Goal: Information Seeking & Learning: Check status

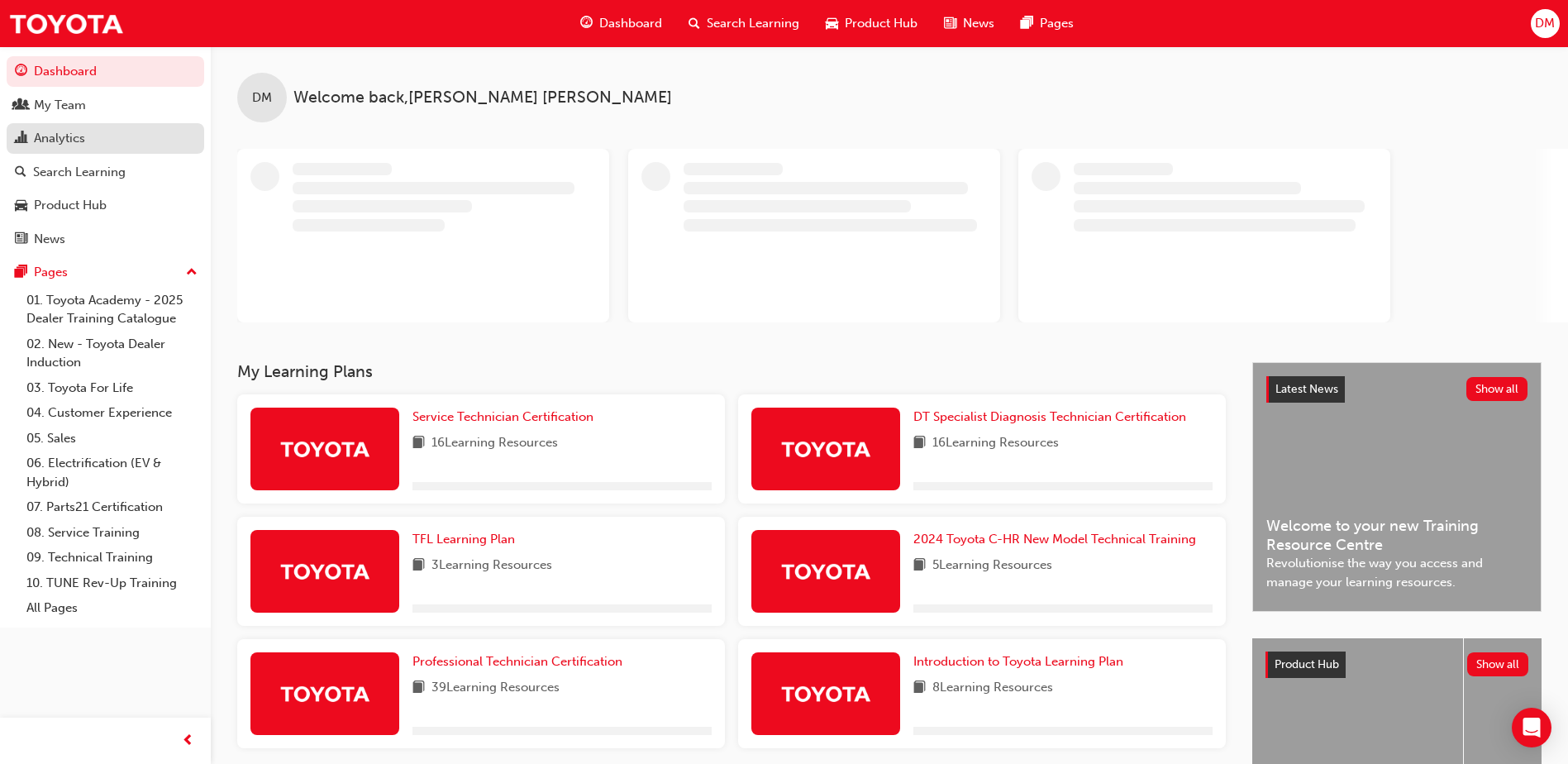
click at [112, 138] on div "Analytics" at bounding box center [106, 138] width 181 height 20
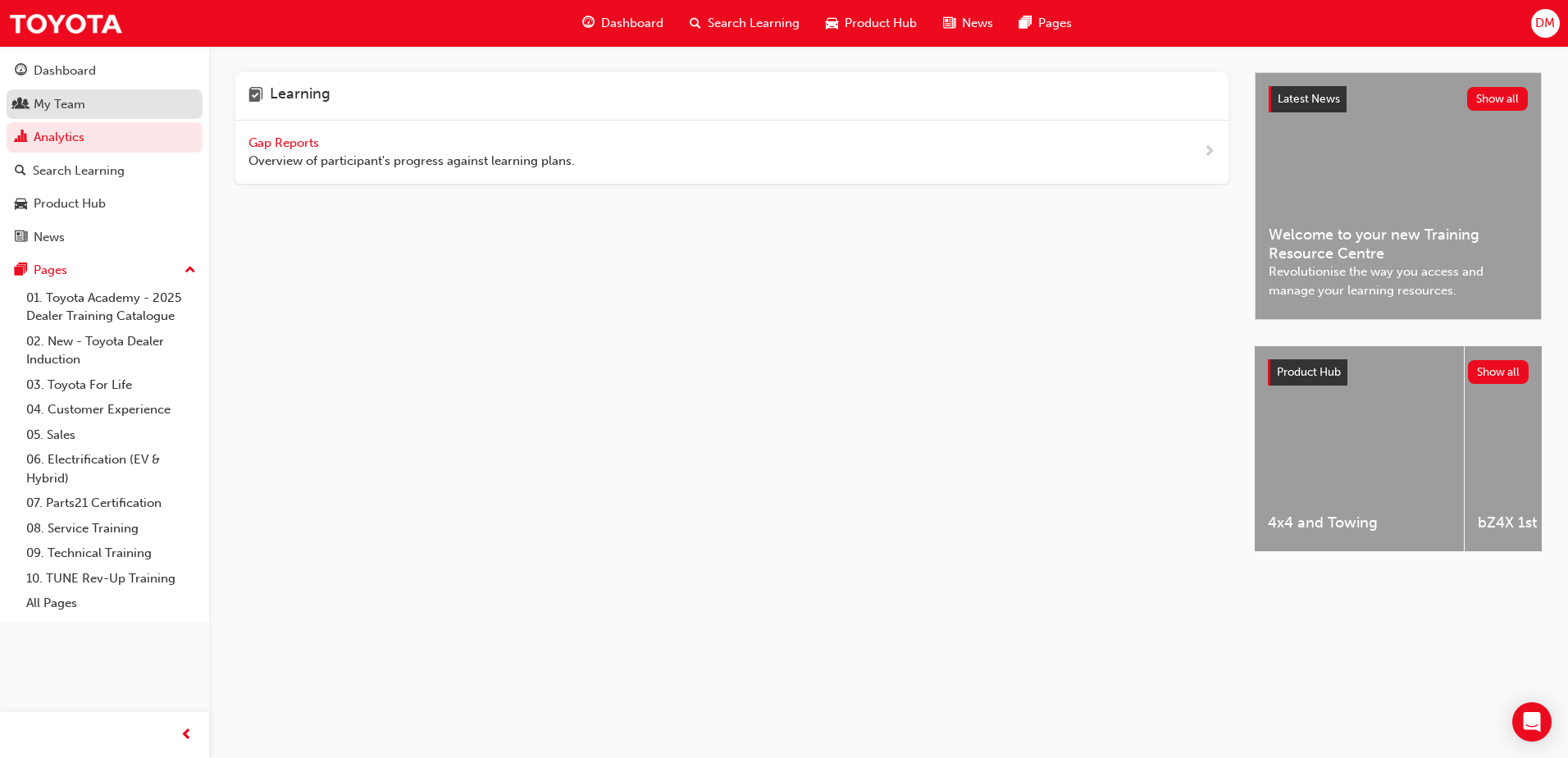
click at [122, 100] on div "My Team" at bounding box center [105, 104] width 180 height 20
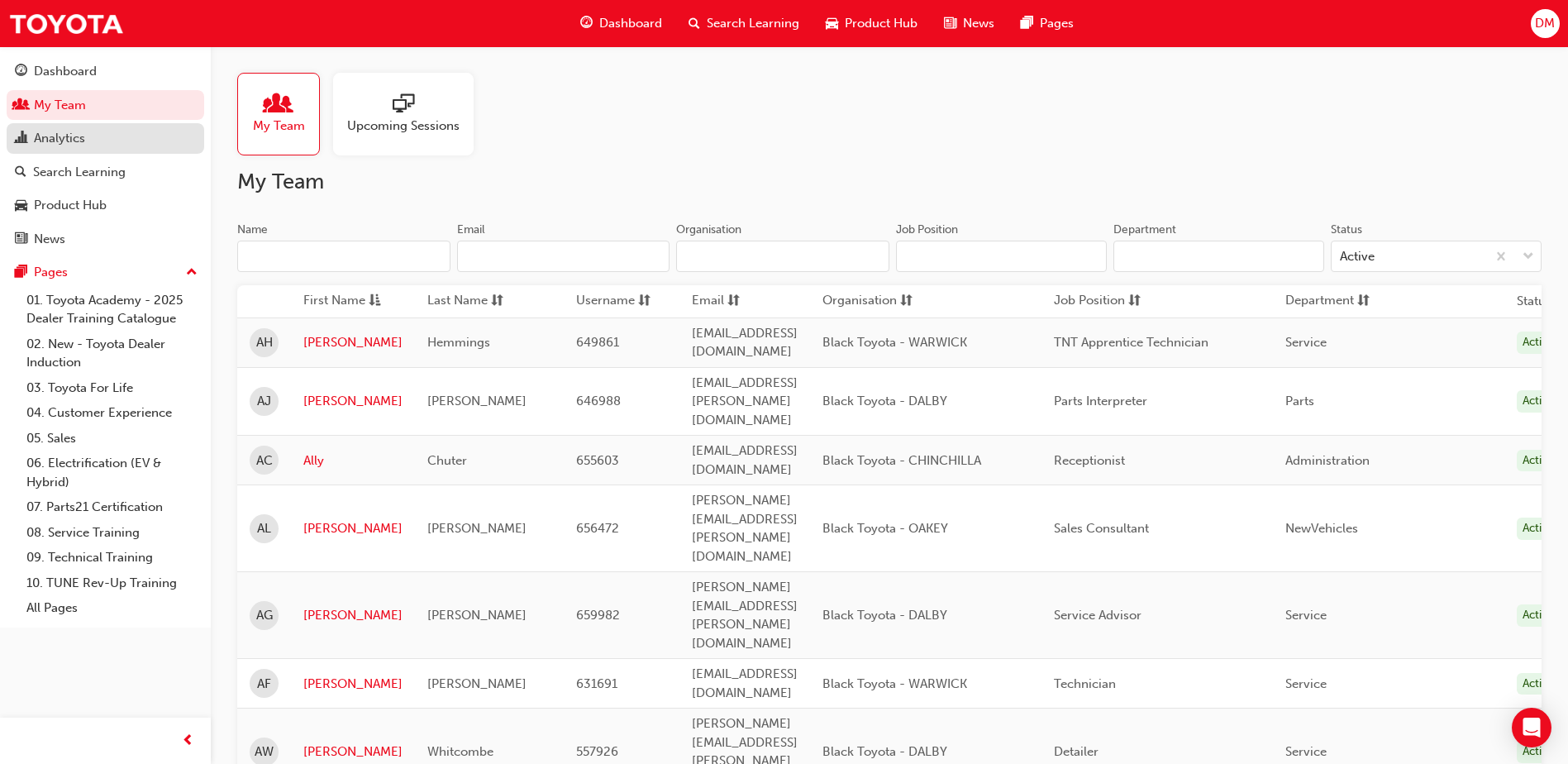
click at [82, 128] on div "Analytics" at bounding box center [106, 138] width 181 height 20
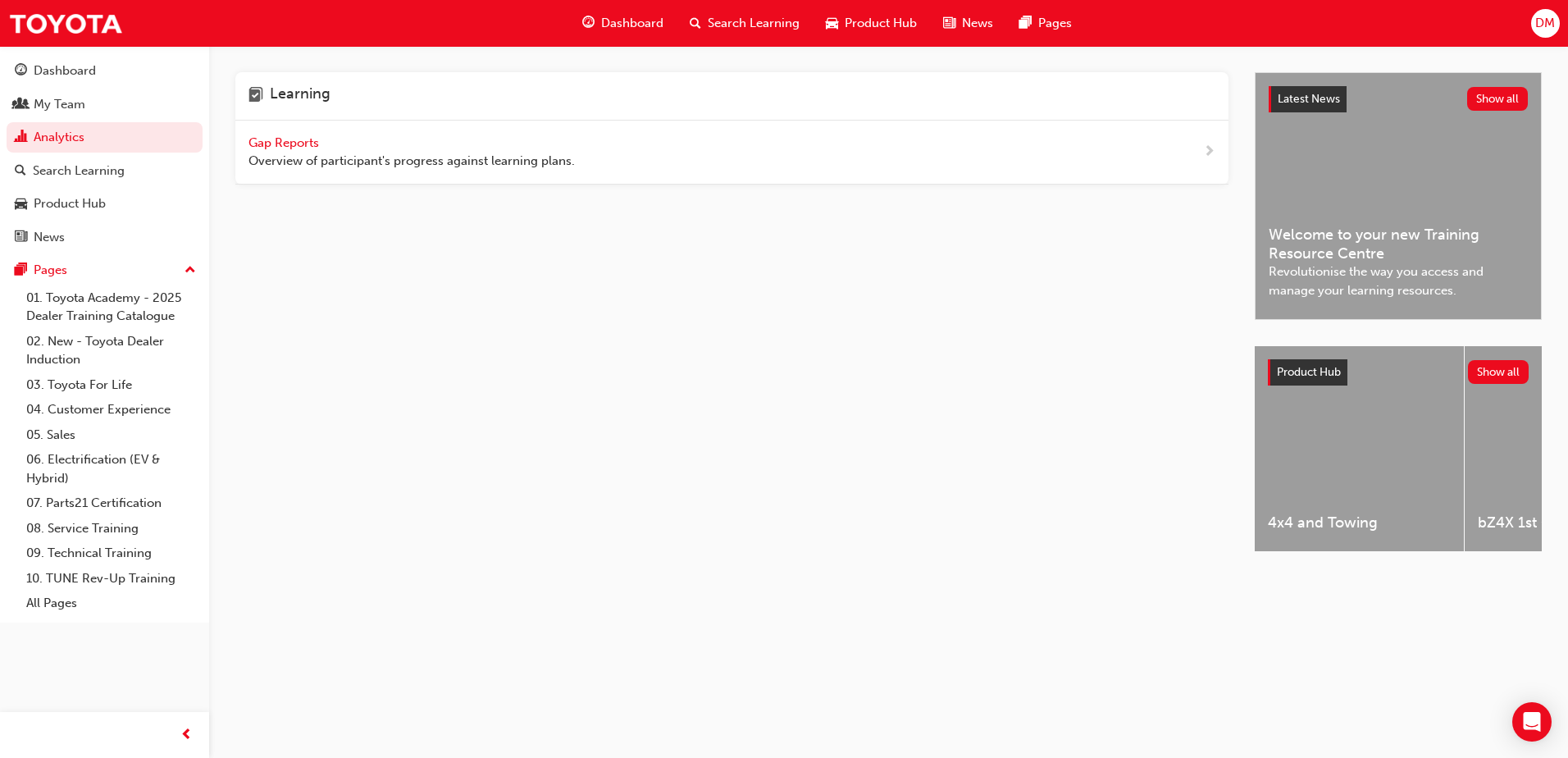
click at [297, 143] on span "Gap Reports" at bounding box center [286, 143] width 74 height 15
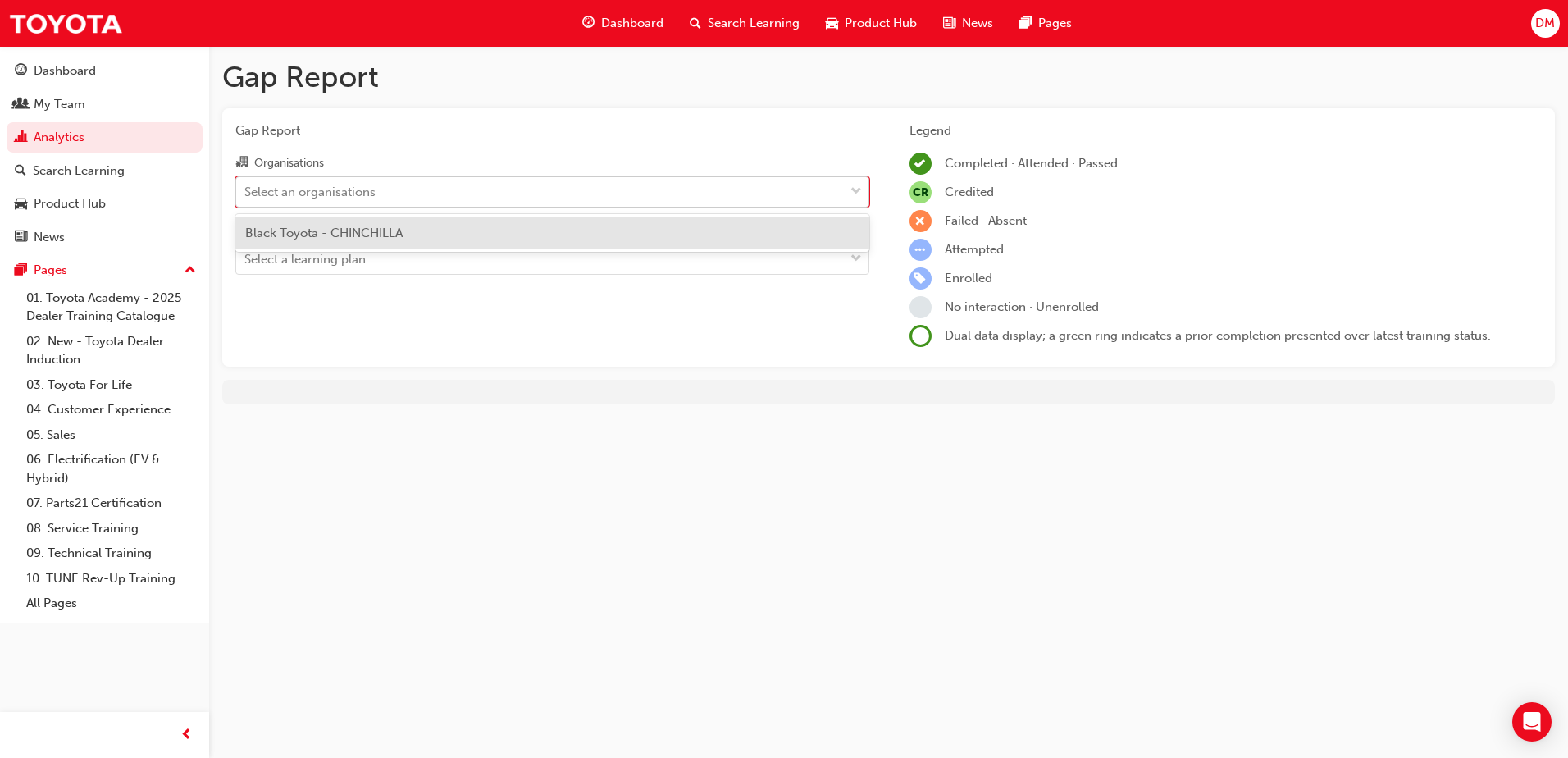
click at [374, 189] on div "Select an organisations" at bounding box center [309, 191] width 131 height 19
click at [246, 189] on input "Organisations option Black Toyota - CHINCHILLA focused, 1 of 1. 1 result availa…" at bounding box center [245, 190] width 2 height 14
click at [377, 233] on span "Black Toyota - CHINCHILLA" at bounding box center [323, 233] width 158 height 15
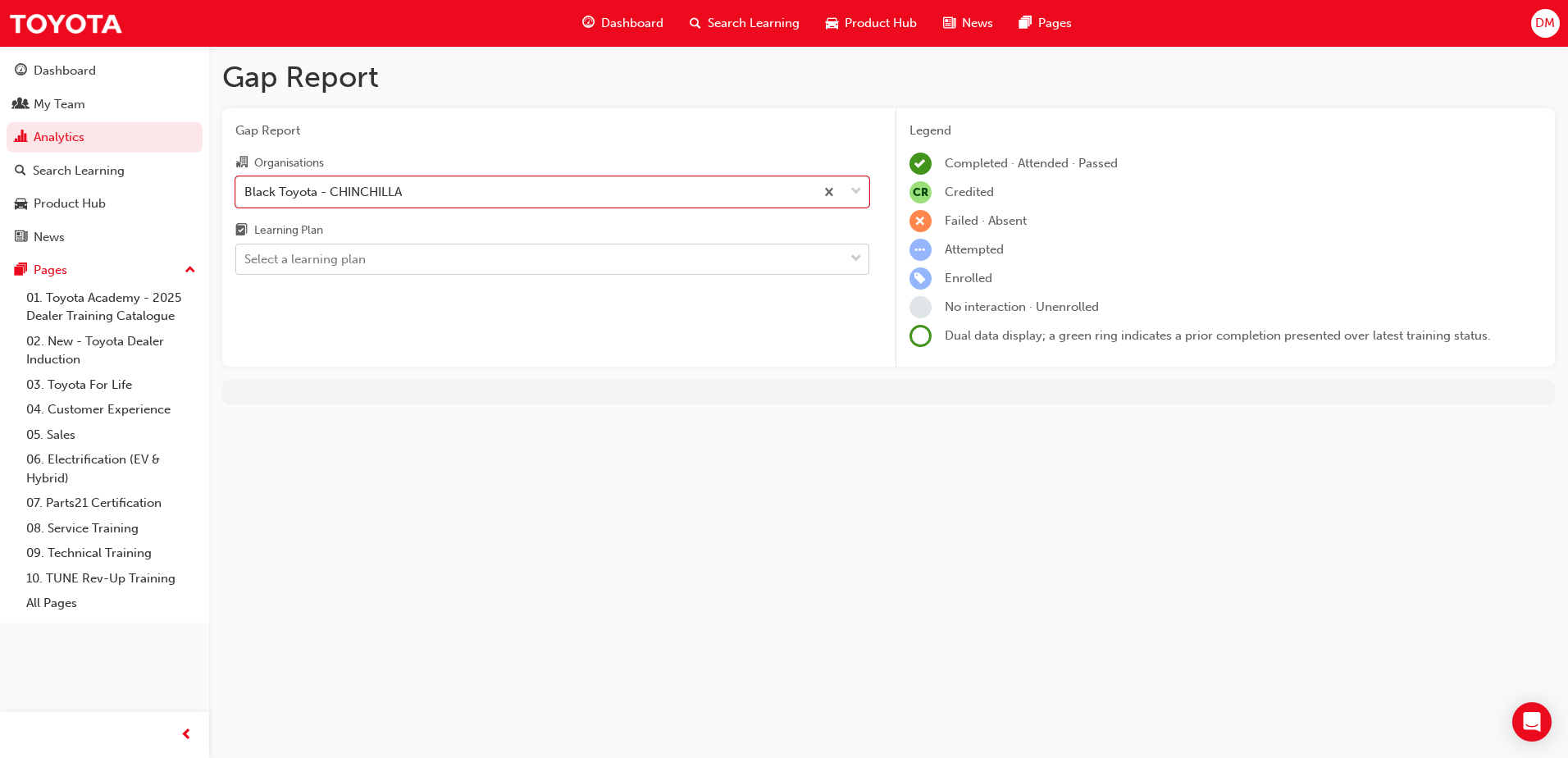
click at [377, 256] on div "Select a learning plan" at bounding box center [540, 259] width 608 height 29
click at [246, 256] on input "Learning Plan Select a learning plan" at bounding box center [245, 259] width 2 height 14
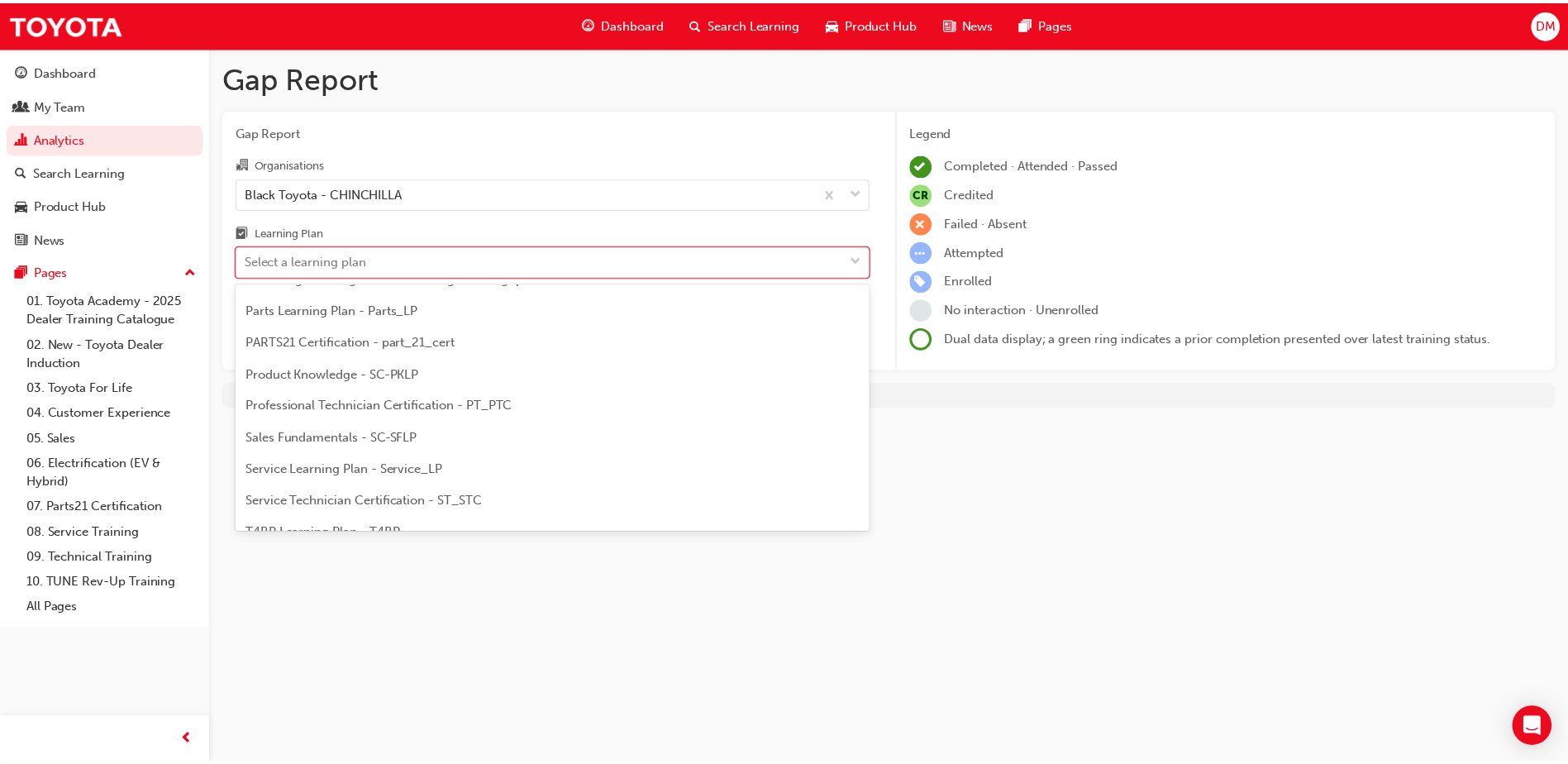
scroll to position [496, 0]
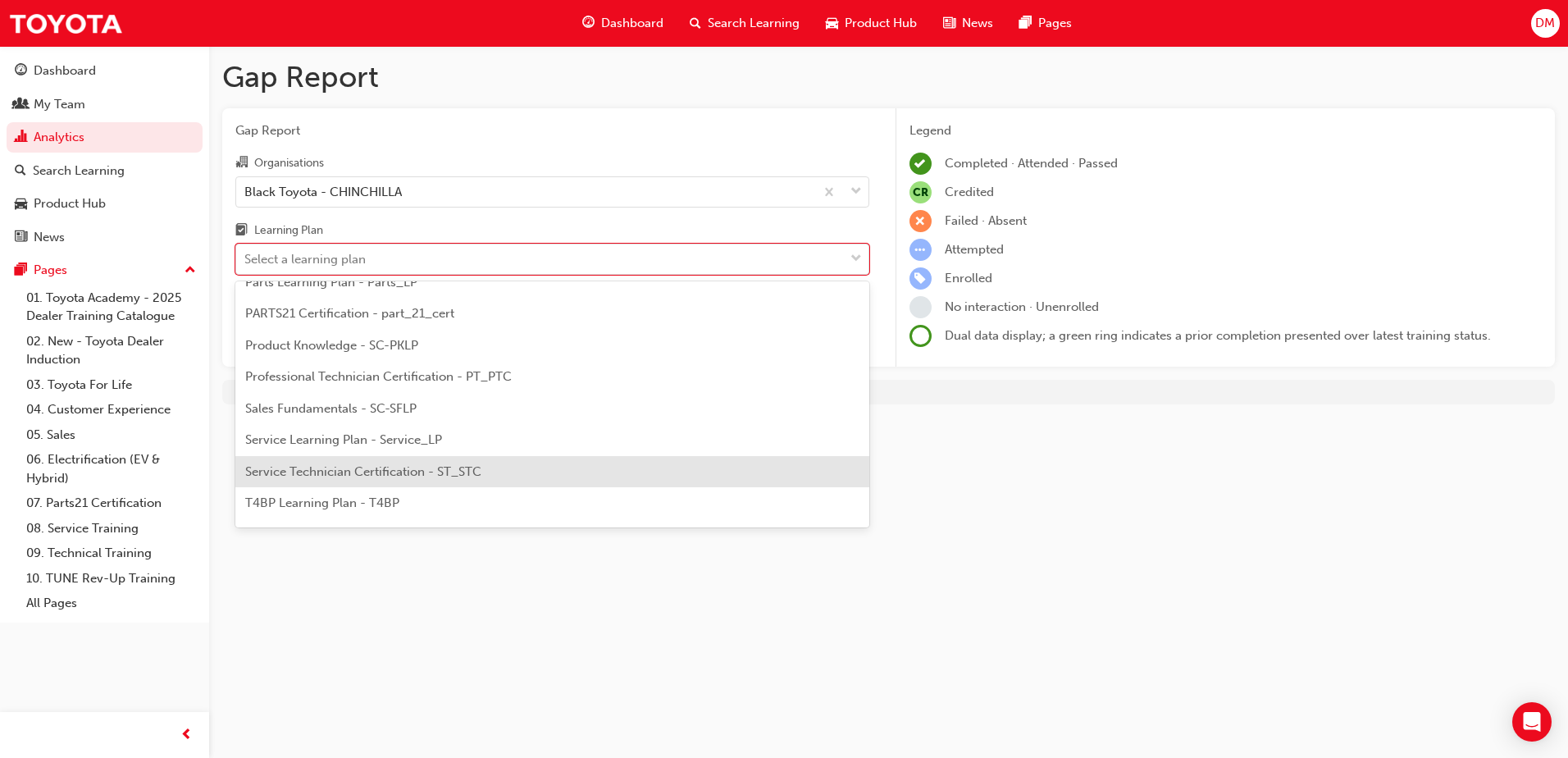
click at [372, 465] on span "Service Technician Certification - ST_STC" at bounding box center [363, 472] width 236 height 15
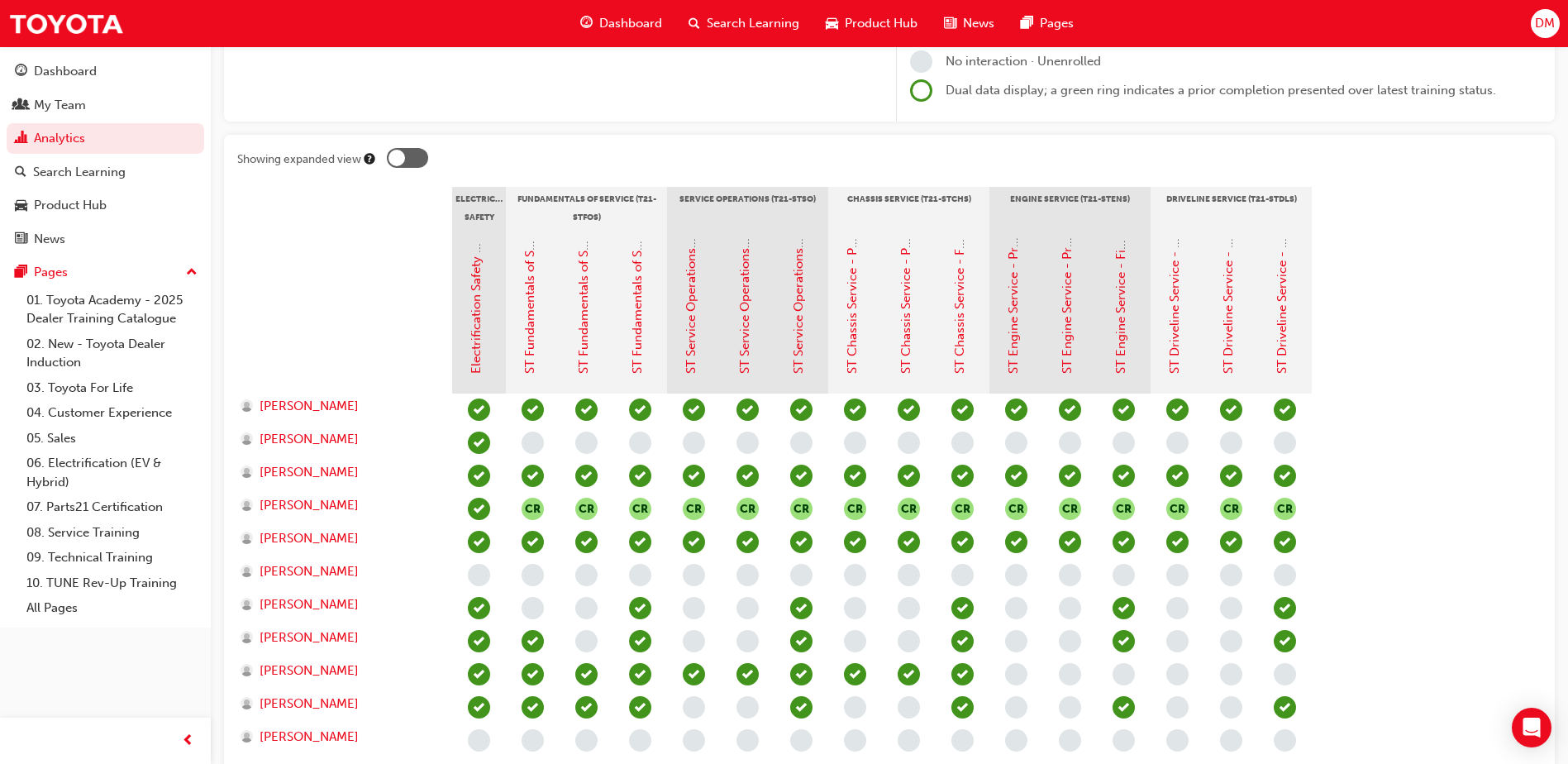
scroll to position [330, 0]
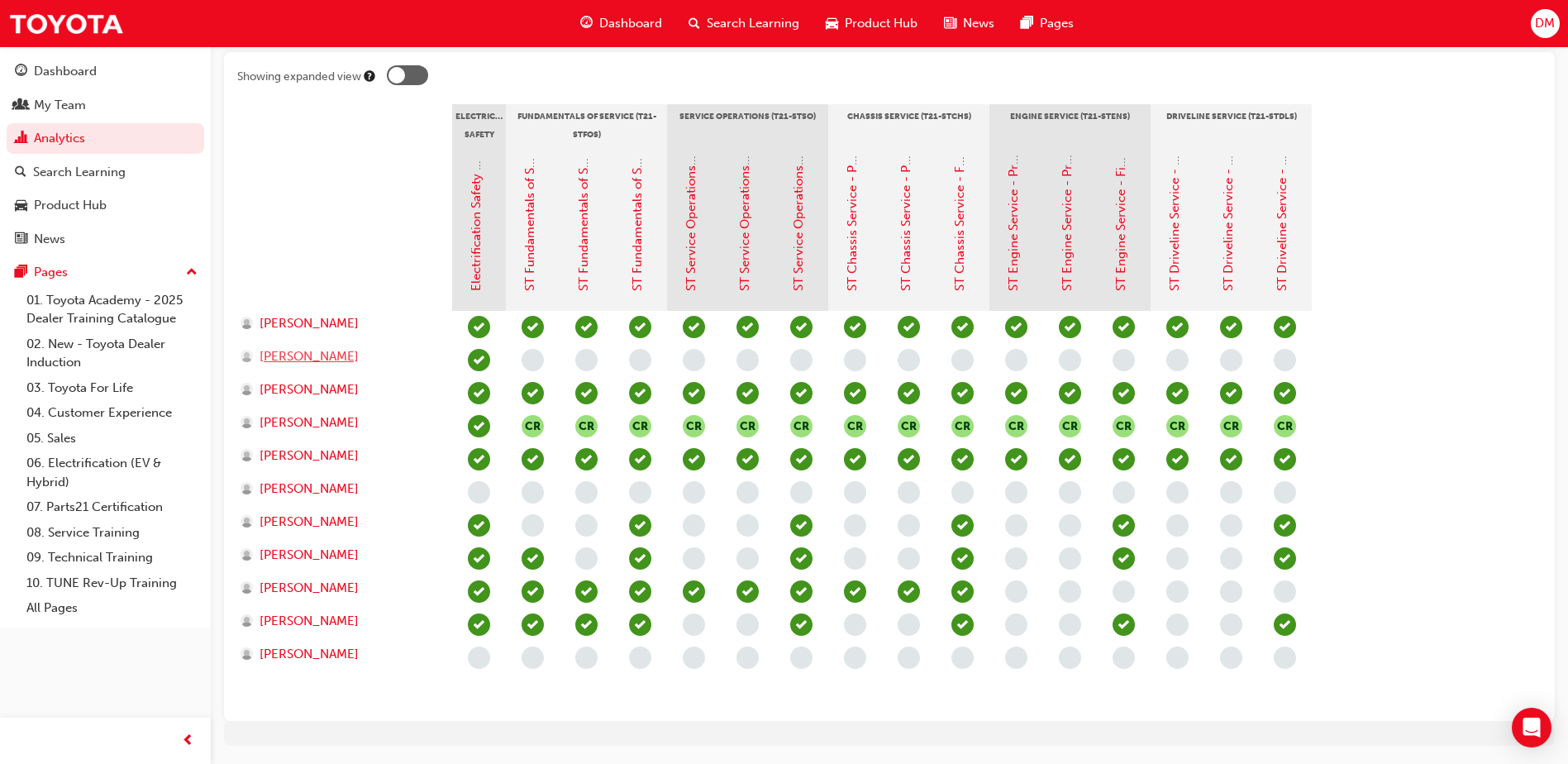
click at [310, 360] on span "[PERSON_NAME]" at bounding box center [309, 356] width 99 height 19
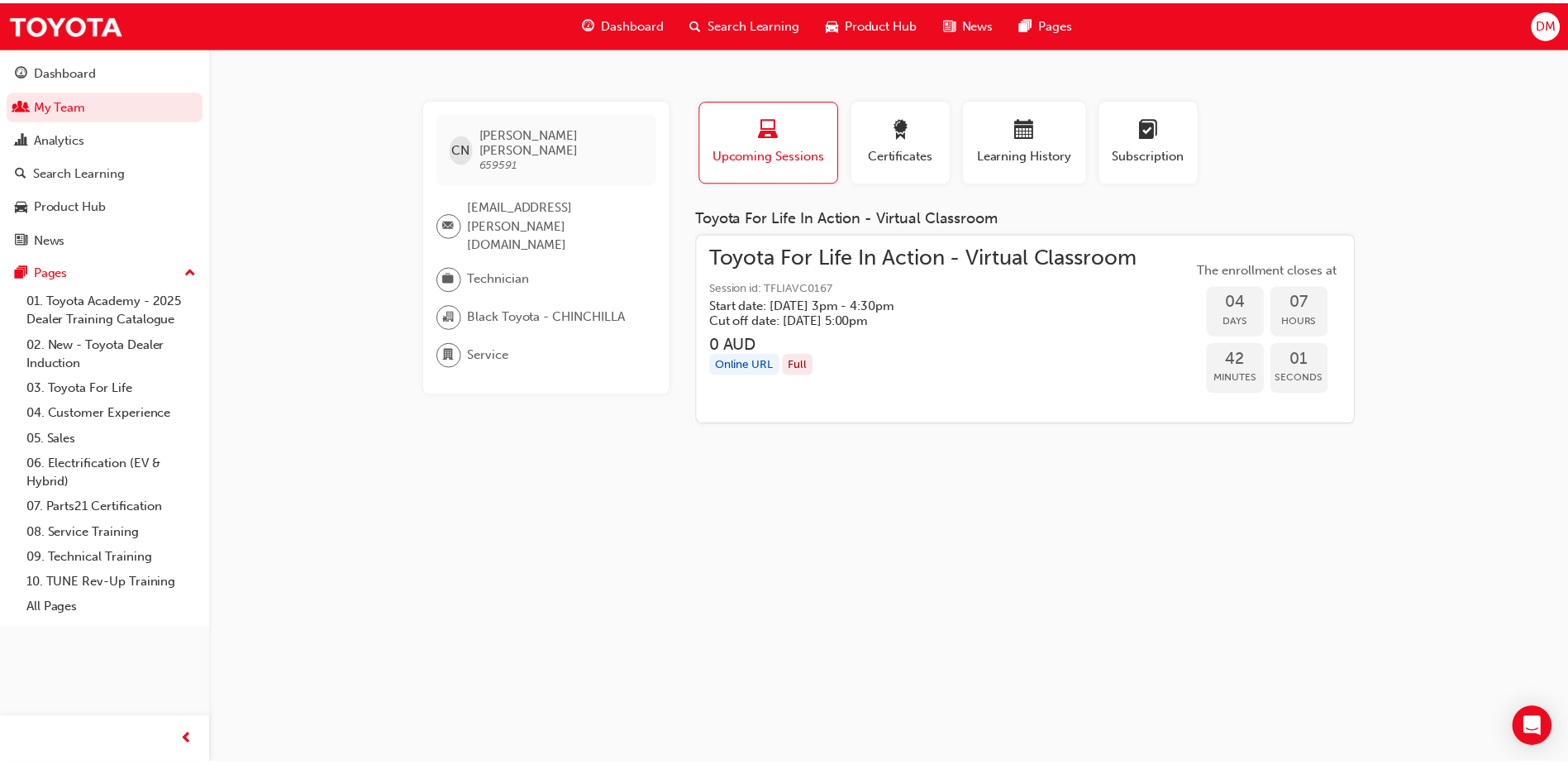
scroll to position [330, 0]
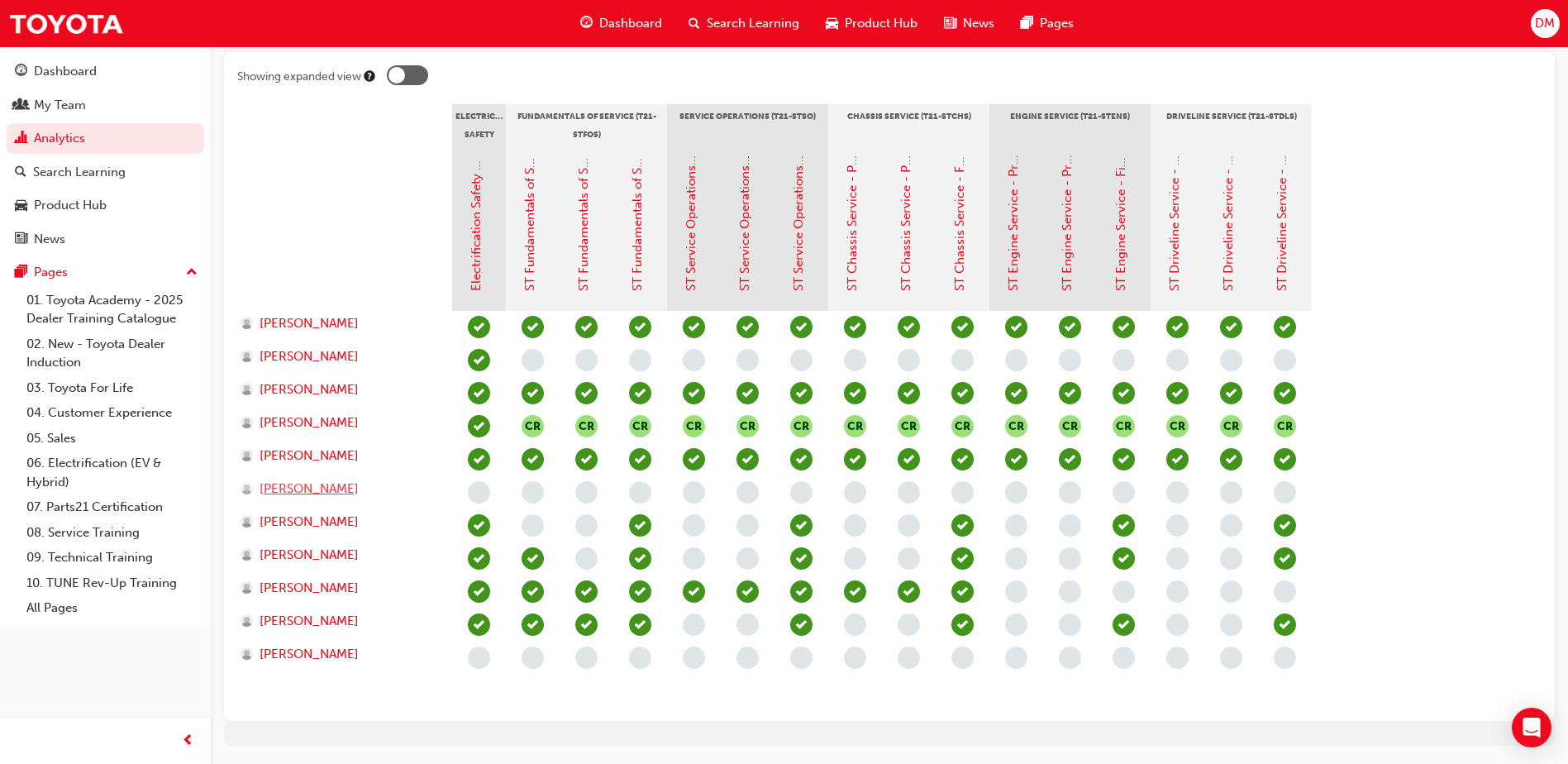
click at [295, 485] on span "[PERSON_NAME]" at bounding box center [309, 489] width 99 height 19
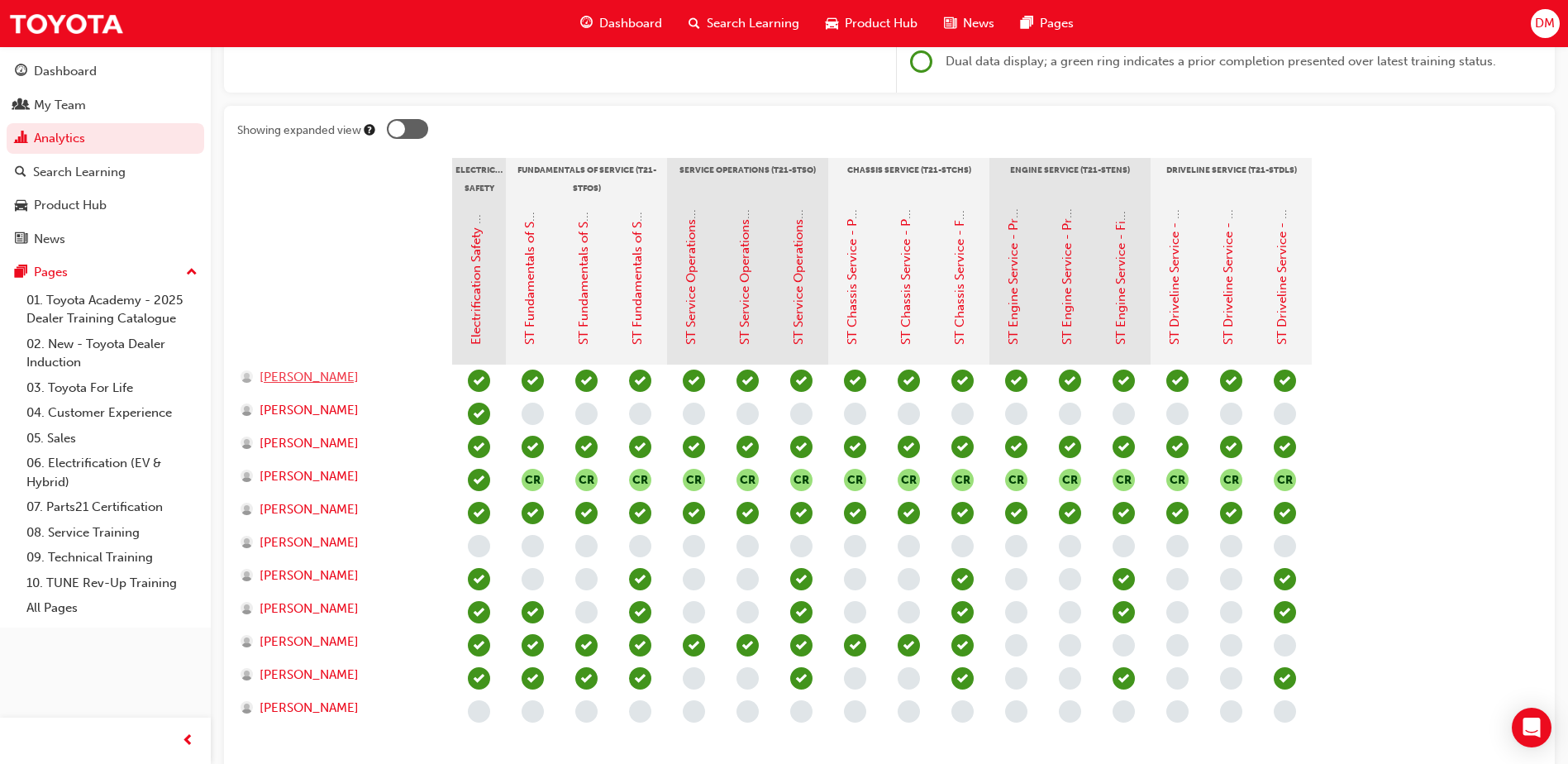
scroll to position [50, 0]
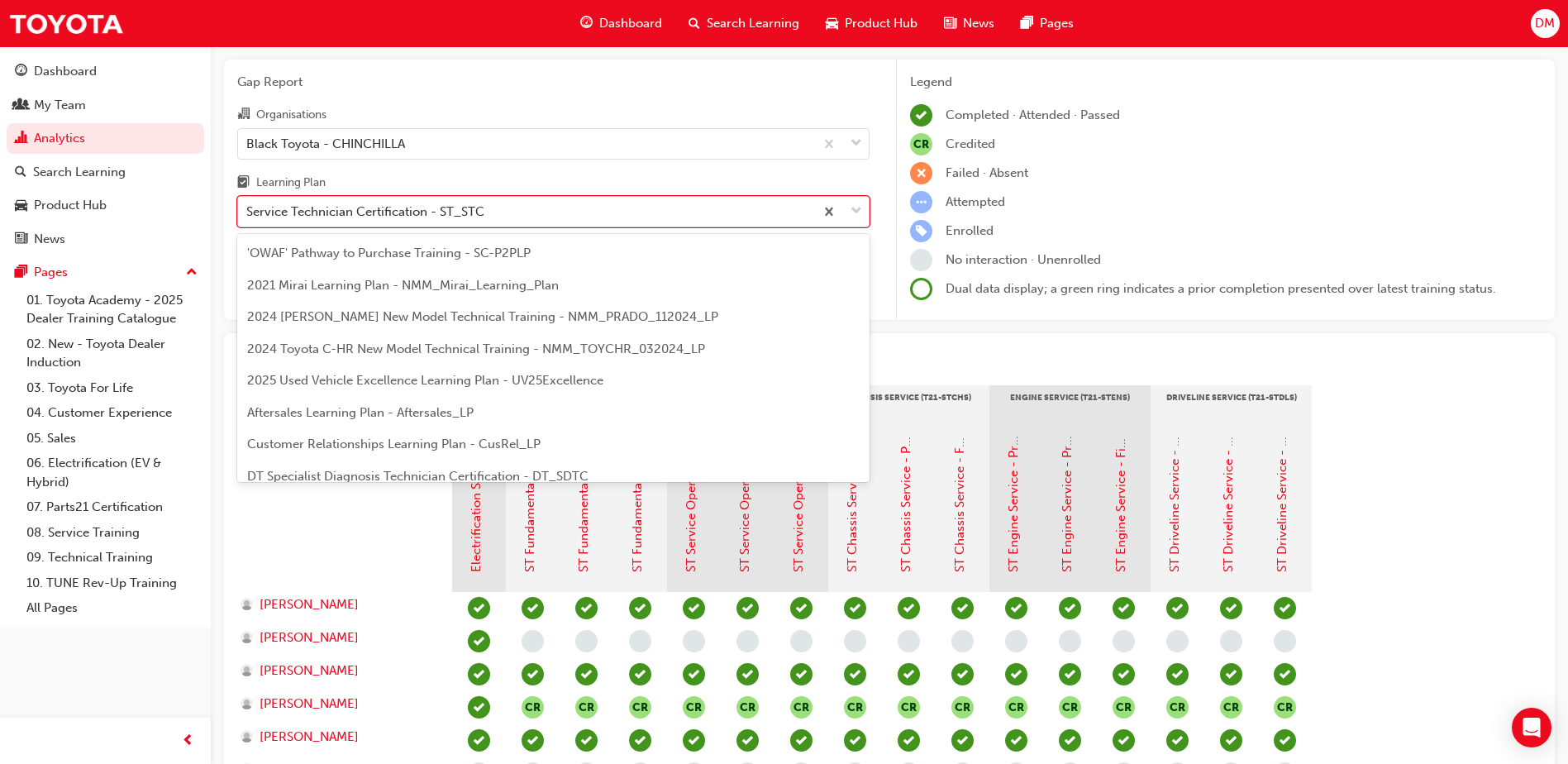
click at [386, 206] on div "Service Technician Certification - ST_STC" at bounding box center [365, 211] width 238 height 19
click at [248, 206] on input "Learning Plan option Service Technician Certification - ST_STC focused, 22 of 3…" at bounding box center [247, 211] width 2 height 14
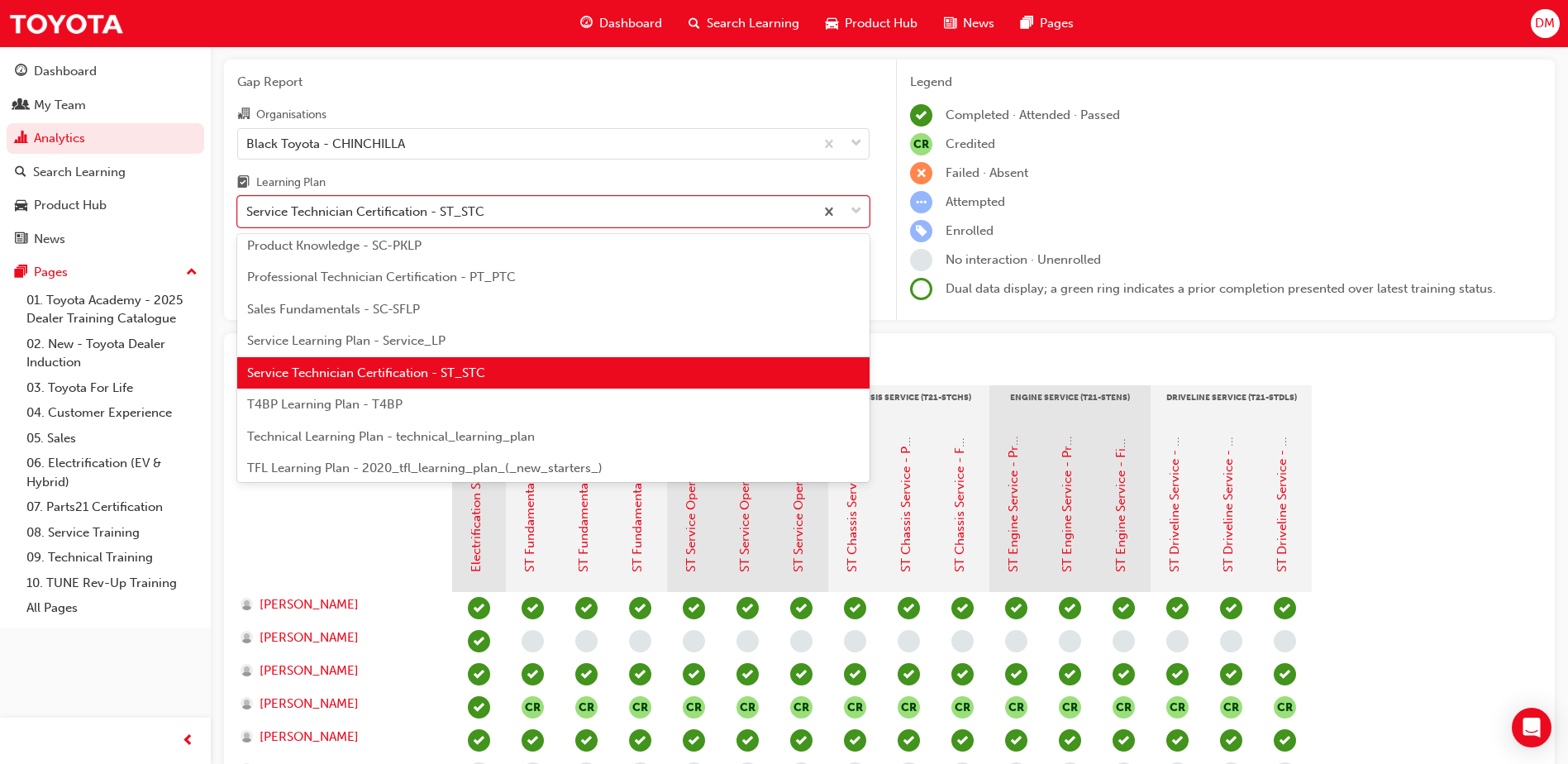
scroll to position [548, 0]
click at [393, 280] on span "Professional Technician Certification - PT_PTC" at bounding box center [381, 277] width 268 height 15
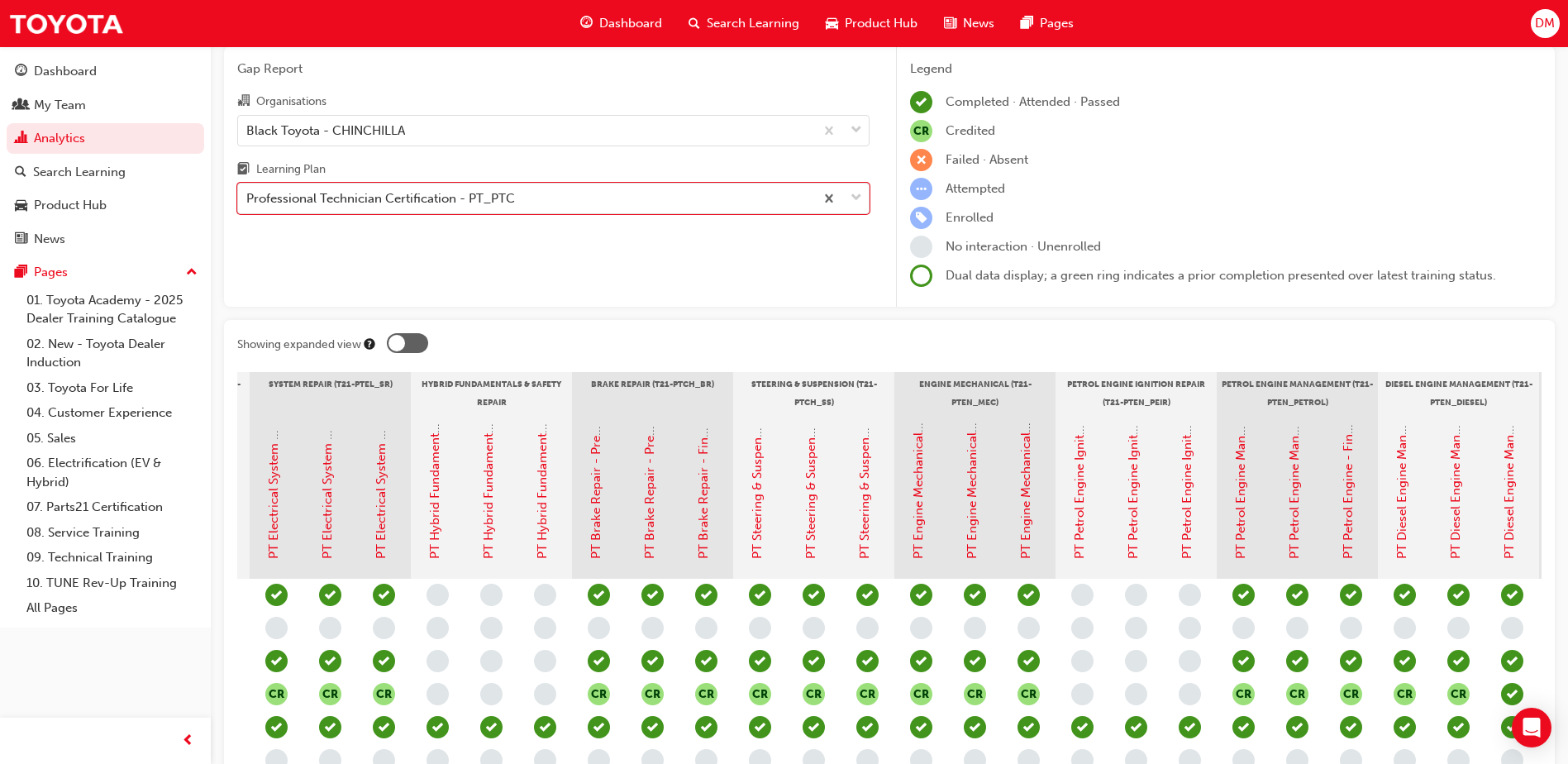
scroll to position [62, 0]
click at [406, 342] on div at bounding box center [407, 344] width 42 height 20
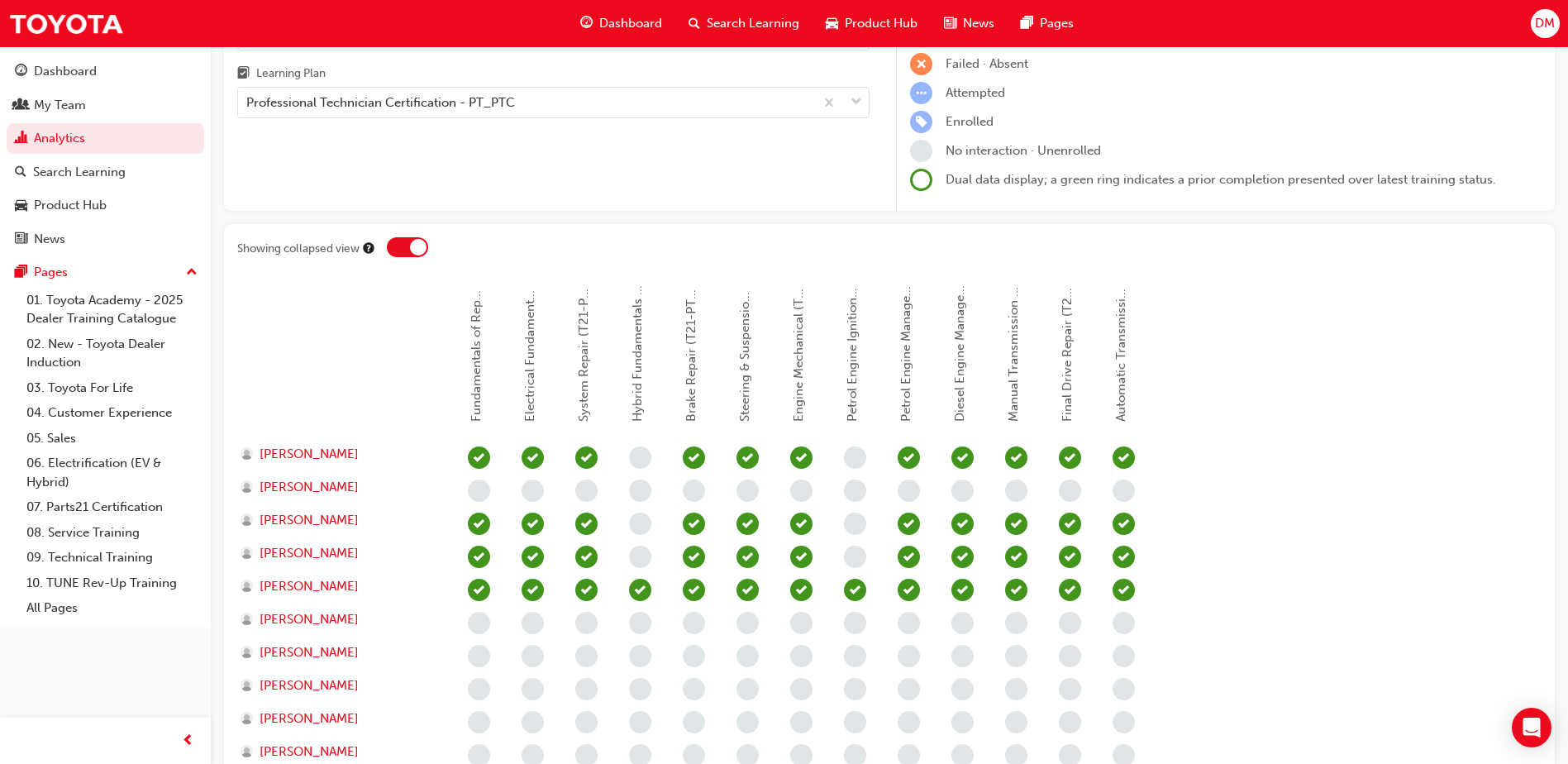
scroll to position [0, 0]
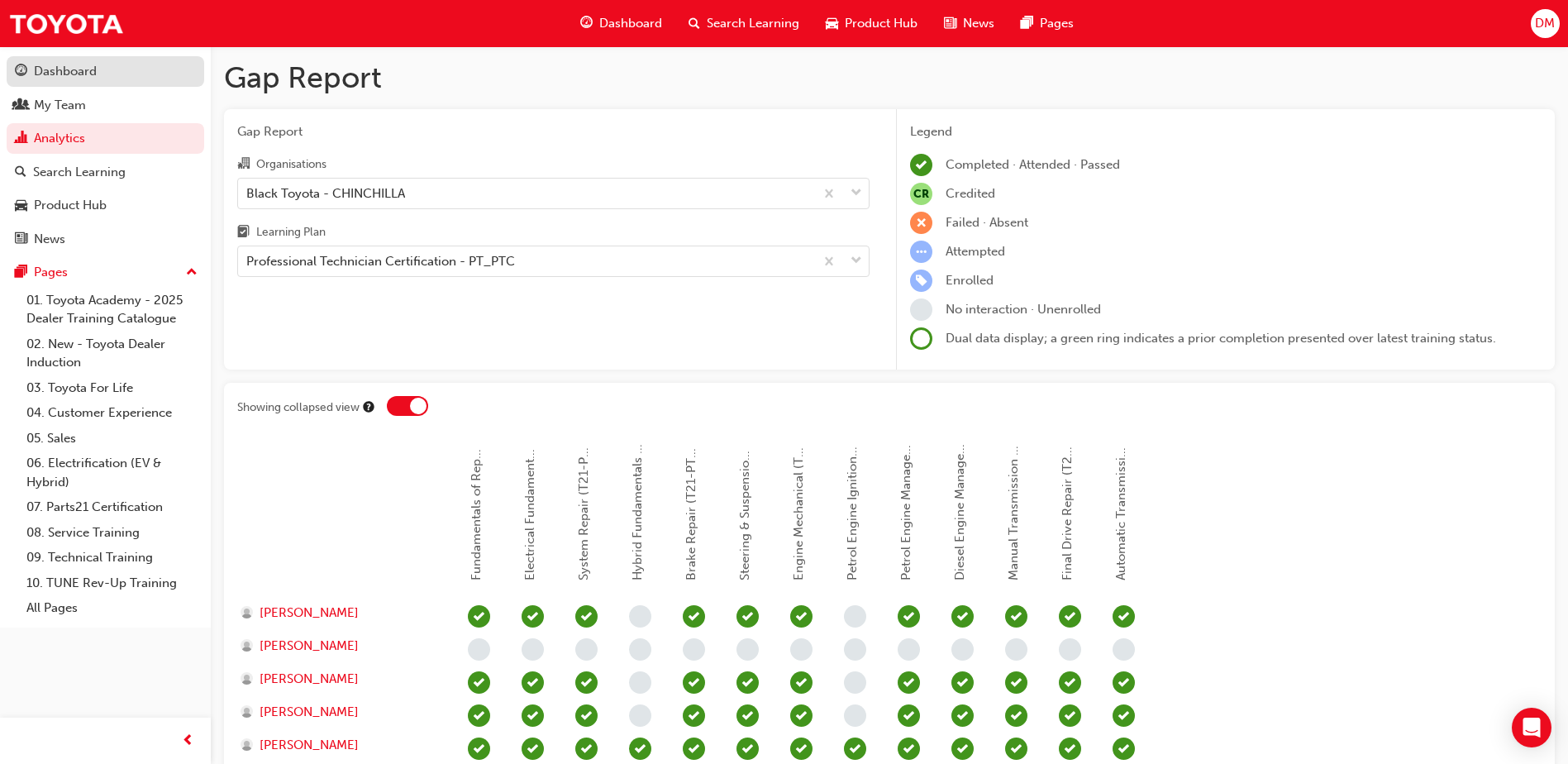
click at [125, 61] on div "Dashboard" at bounding box center [106, 71] width 181 height 20
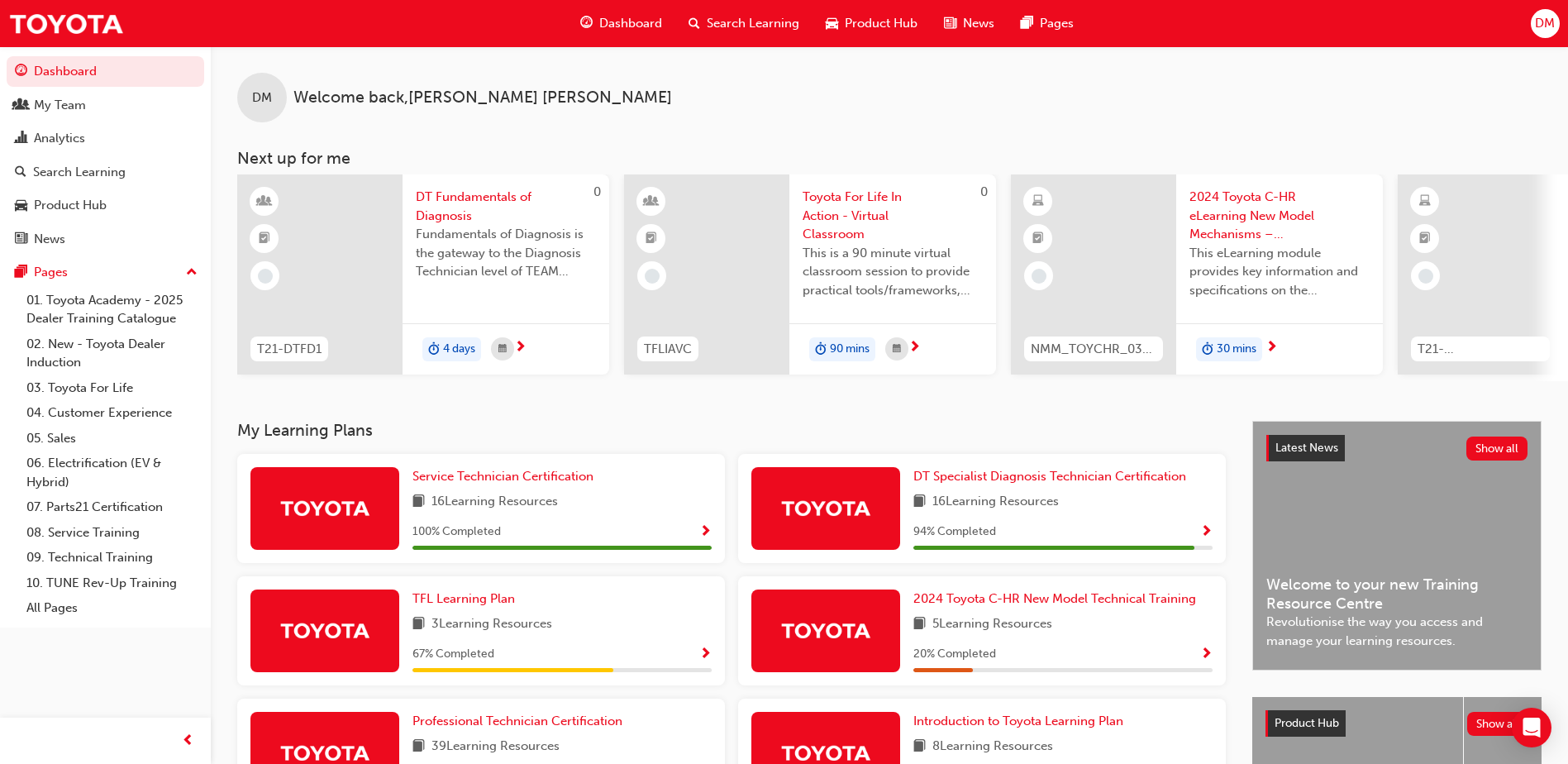
click at [1552, 30] on span "DM" at bounding box center [1545, 23] width 20 height 19
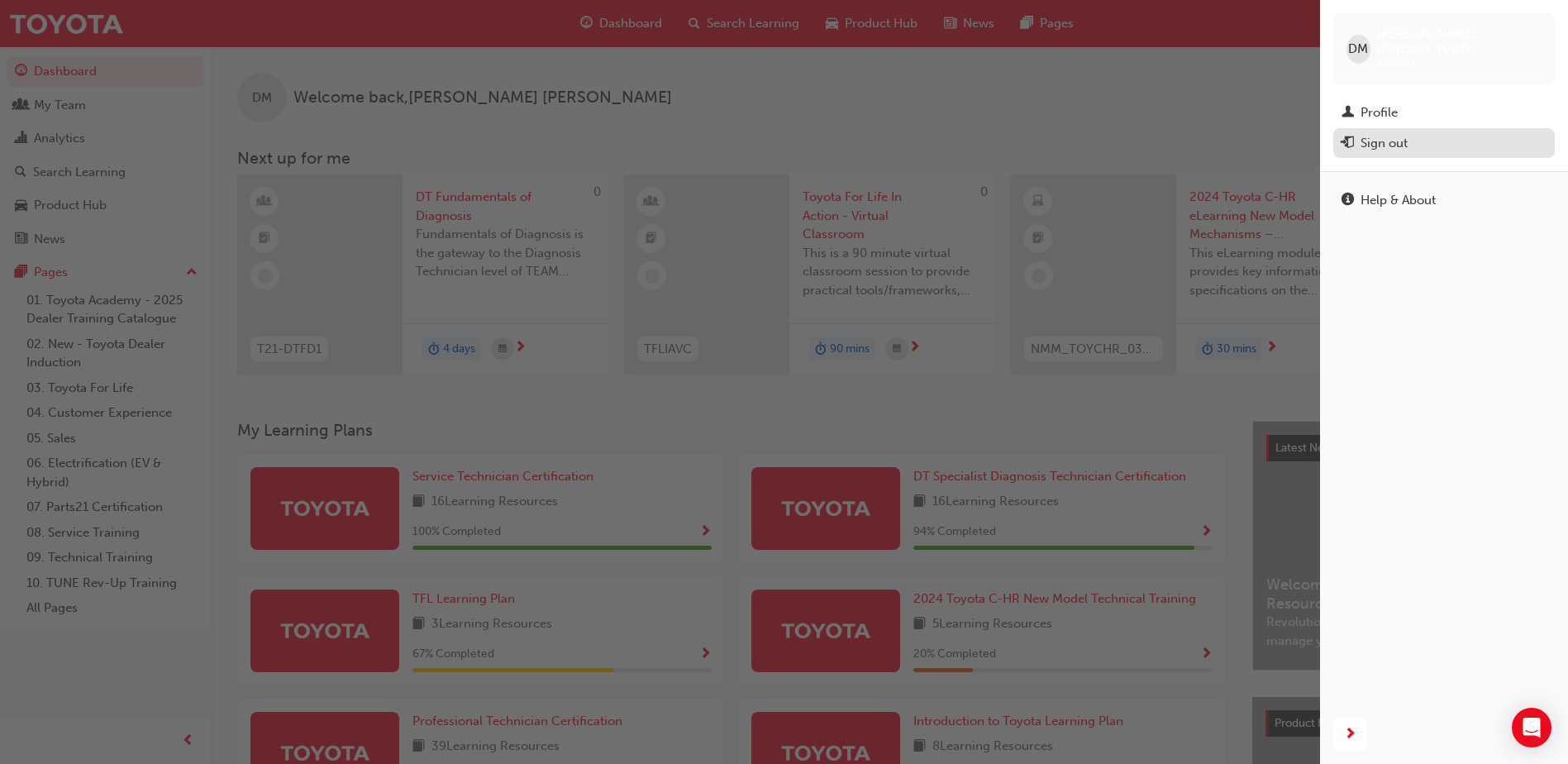
click at [1424, 133] on div "Sign out" at bounding box center [1444, 143] width 205 height 20
